Goal: Navigation & Orientation: Find specific page/section

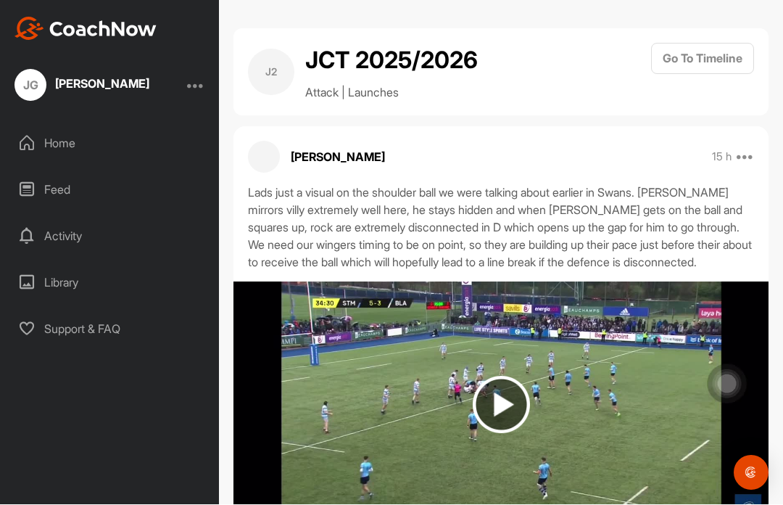
click at [521, 376] on img at bounding box center [501, 404] width 57 height 57
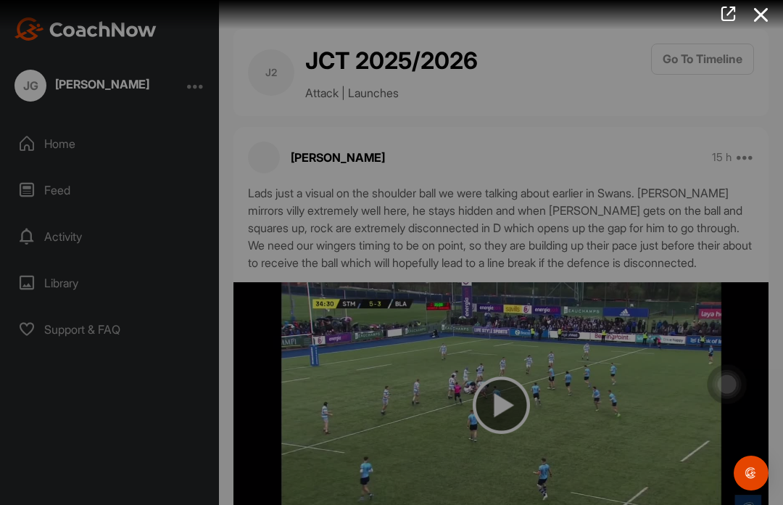
scroll to position [50, 0]
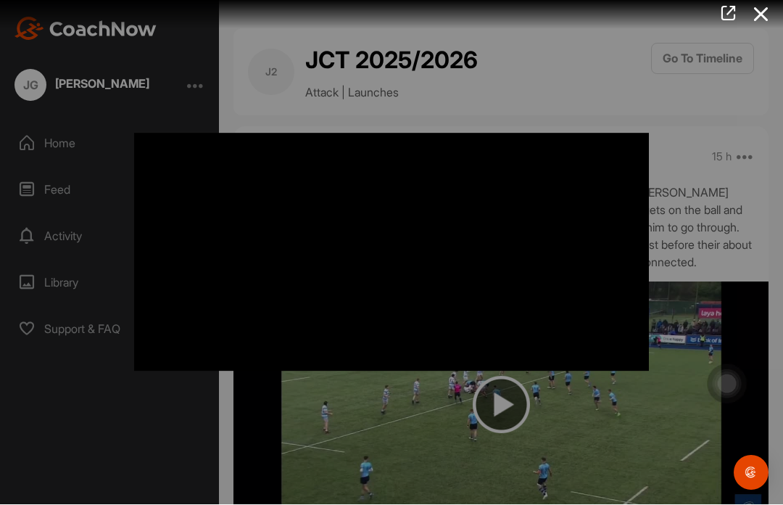
click at [732, 321] on div at bounding box center [391, 252] width 783 height 505
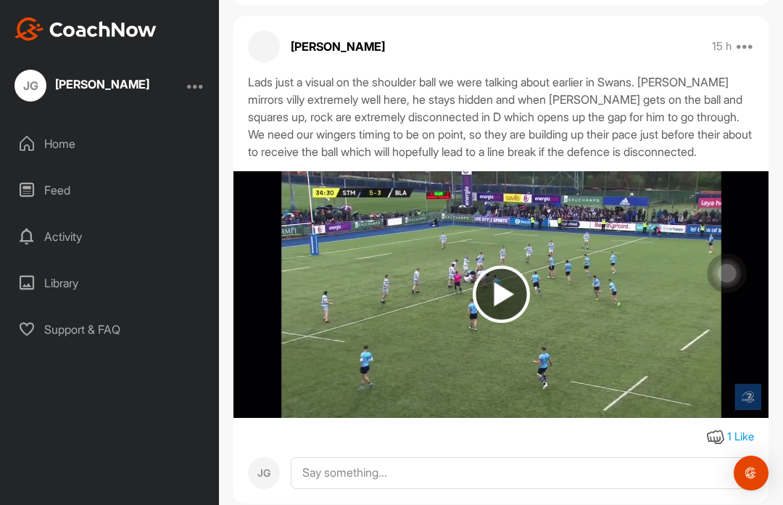
scroll to position [110, 0]
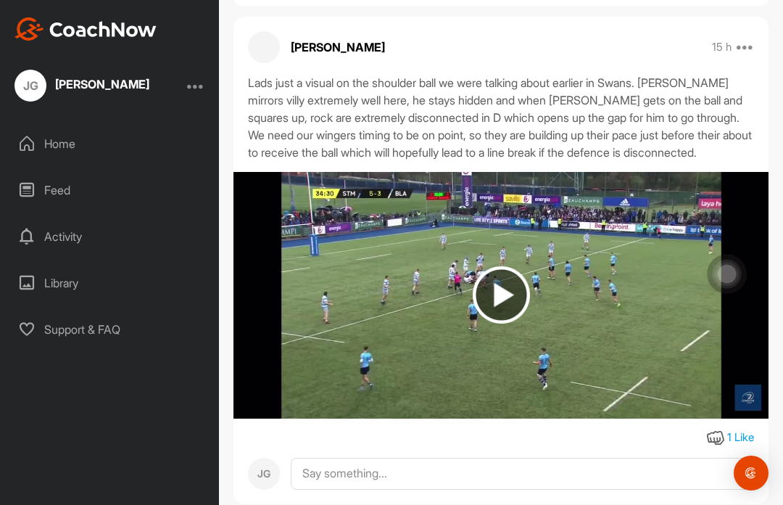
click at [65, 148] on div "Home" at bounding box center [110, 143] width 204 height 36
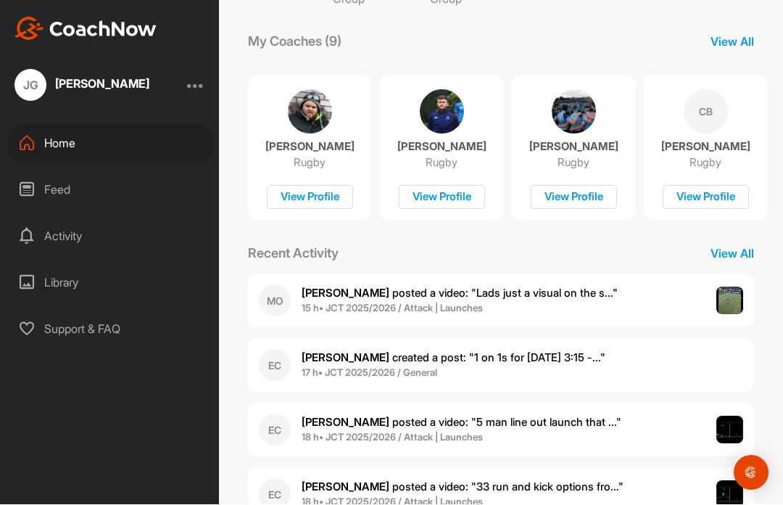
scroll to position [50, 0]
click at [38, 172] on div "Feed" at bounding box center [110, 190] width 204 height 36
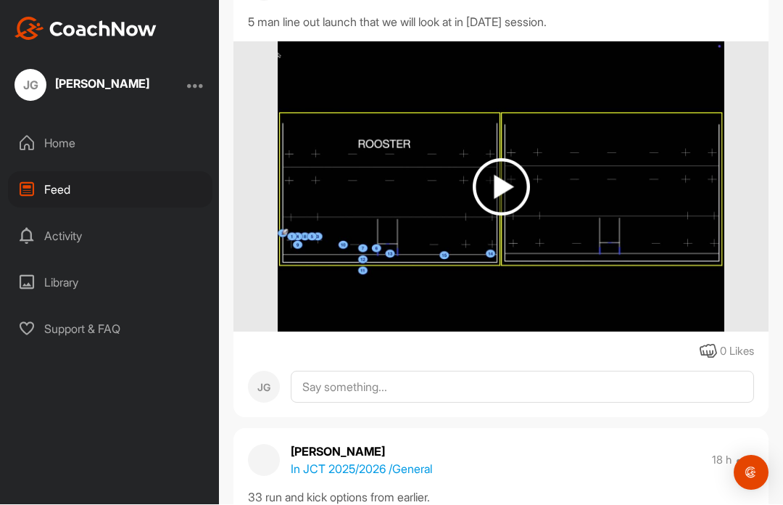
scroll to position [1110, 0]
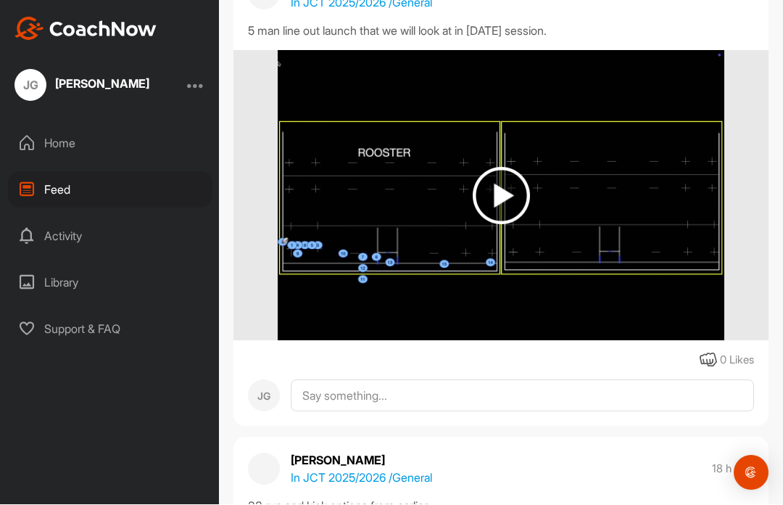
click at [499, 175] on img at bounding box center [501, 196] width 57 height 57
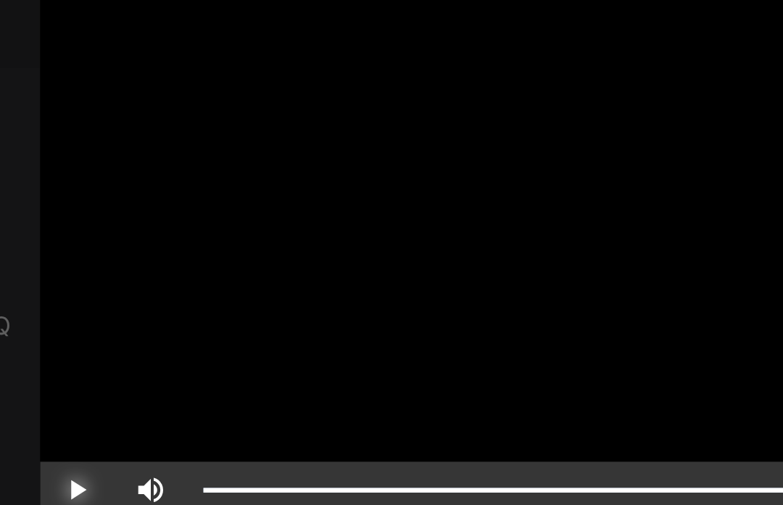
click at [204, 394] on div "Loaded : 100.00%" at bounding box center [373, 407] width 339 height 26
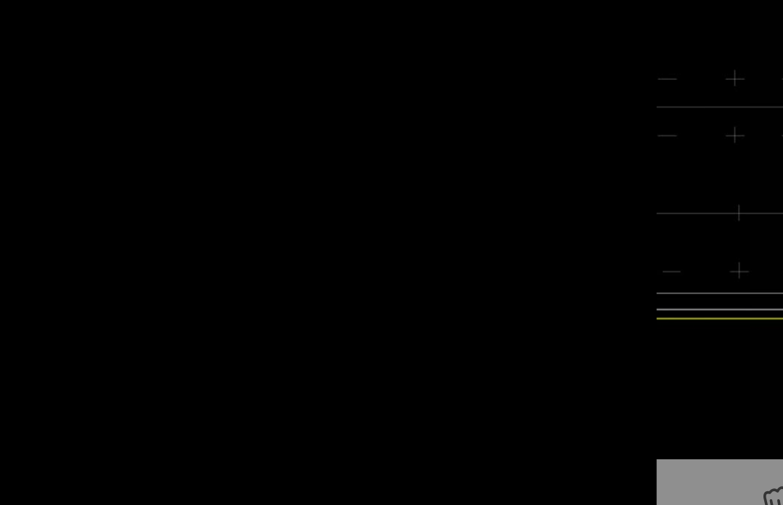
scroll to position [0, 0]
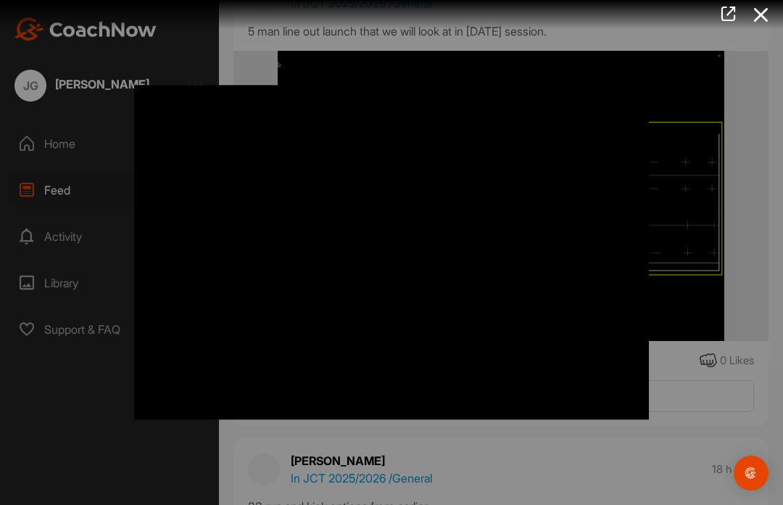
click at [726, 163] on div at bounding box center [391, 252] width 783 height 505
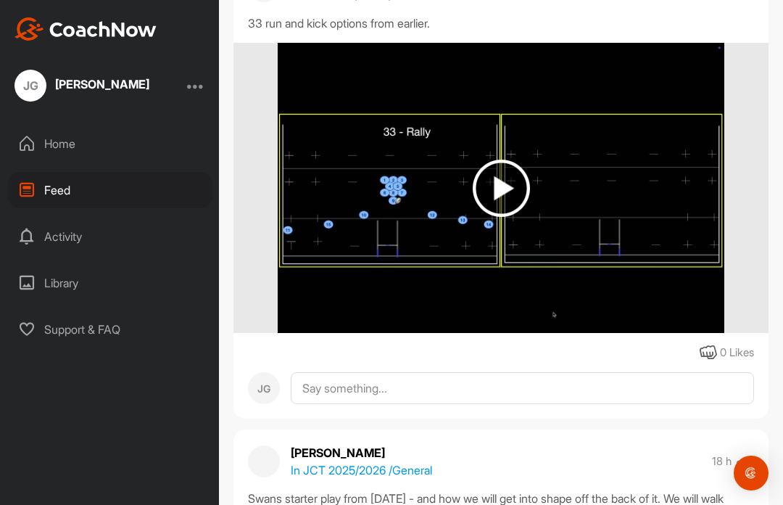
scroll to position [1467, 0]
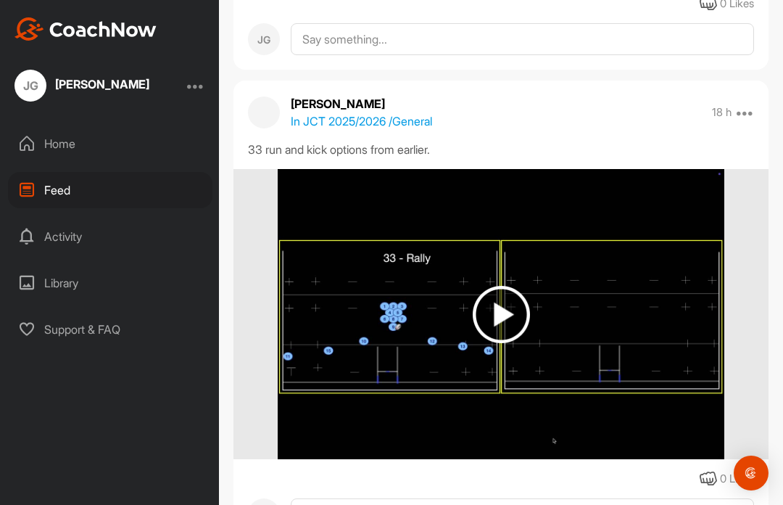
click at [556, 333] on img at bounding box center [501, 314] width 446 height 290
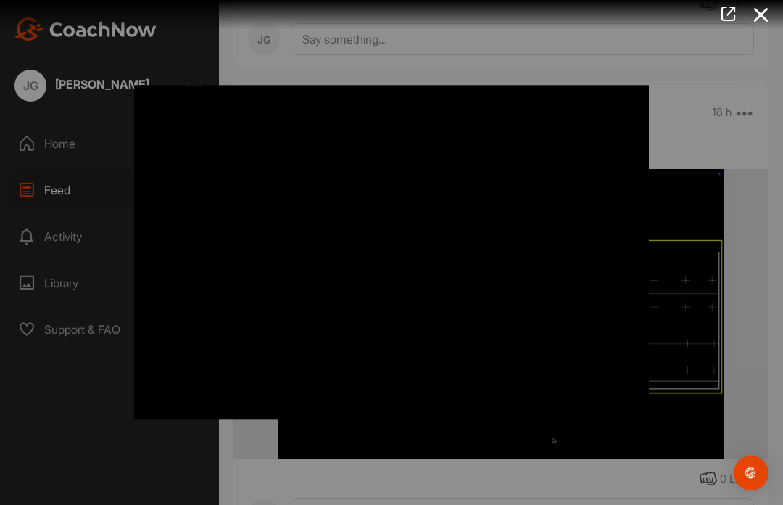
click at [764, 15] on icon at bounding box center [761, 14] width 33 height 27
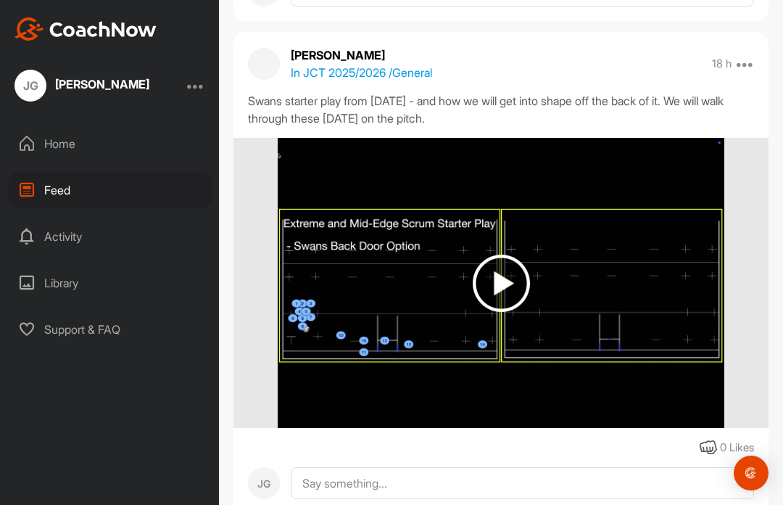
scroll to position [2031, 0]
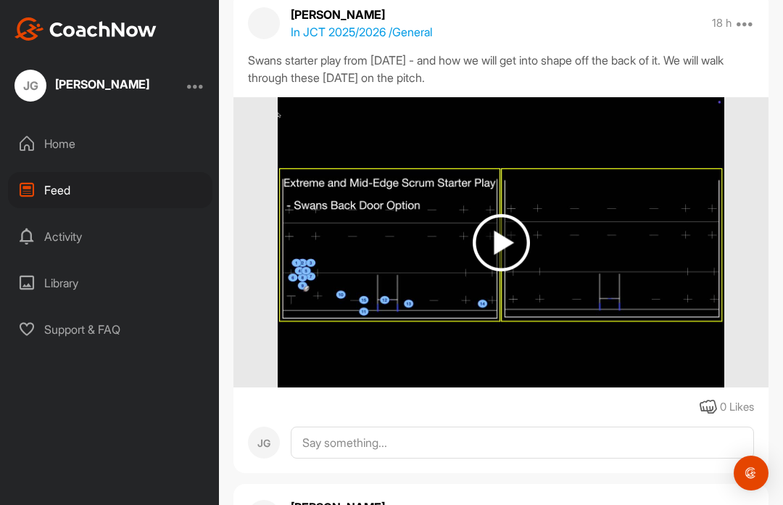
click at [495, 224] on img at bounding box center [501, 242] width 446 height 290
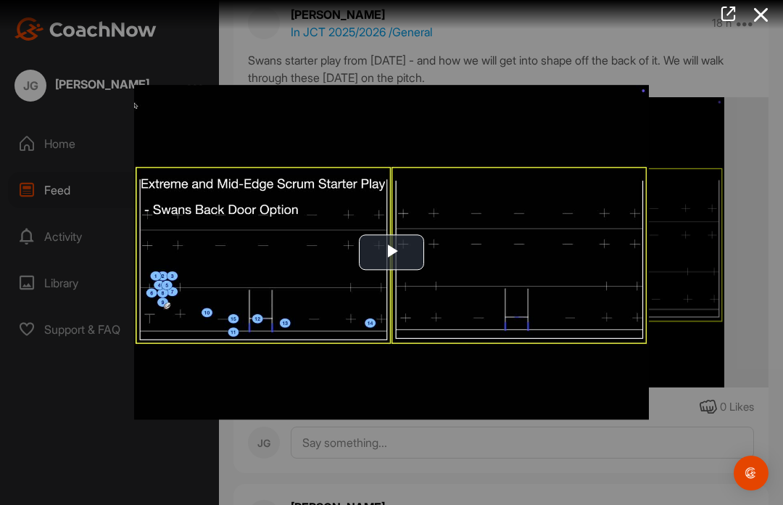
click at [423, 258] on img "Video Player" at bounding box center [391, 252] width 515 height 334
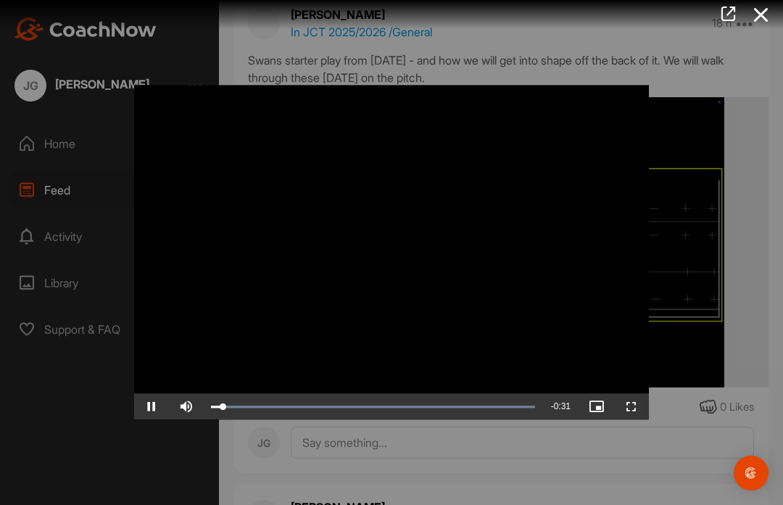
click at [767, 20] on icon at bounding box center [761, 14] width 33 height 27
